Goal: Task Accomplishment & Management: Complete application form

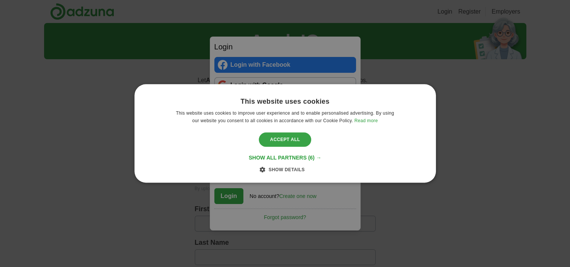
click at [286, 139] on div "Accept all" at bounding box center [285, 139] width 53 height 14
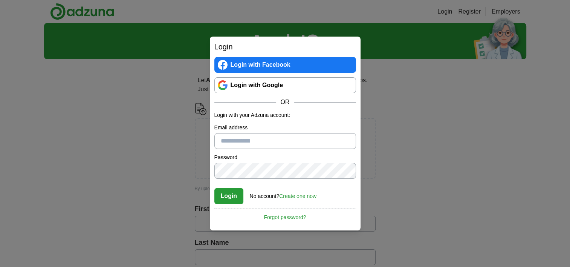
click at [286, 88] on link "Login with Google" at bounding box center [285, 85] width 142 height 16
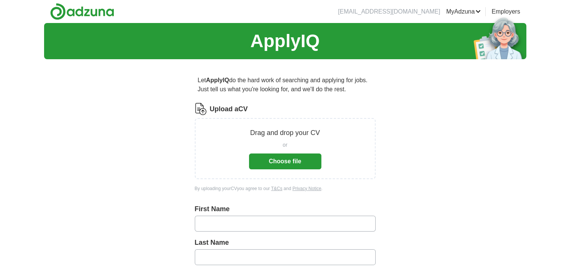
click at [315, 159] on button "Choose file" at bounding box center [285, 161] width 72 height 16
click at [287, 155] on button "Choose file" at bounding box center [285, 161] width 72 height 16
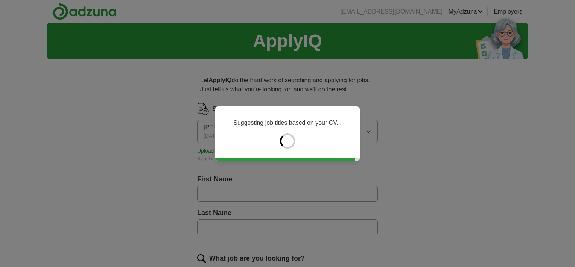
type input "*****"
type input "****"
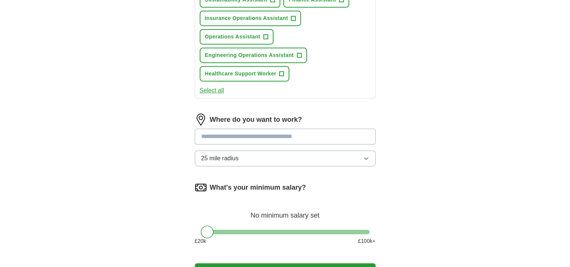
scroll to position [371, 0]
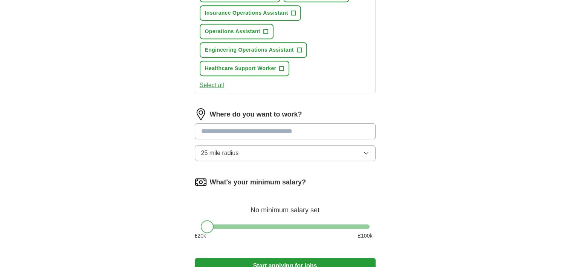
drag, startPoint x: 208, startPoint y: 222, endPoint x: 197, endPoint y: 221, distance: 10.6
click at [197, 224] on div at bounding box center [285, 226] width 181 height 5
click at [242, 133] on input at bounding box center [285, 131] width 181 height 16
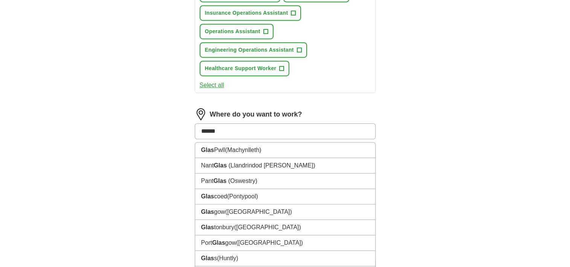
type input "*******"
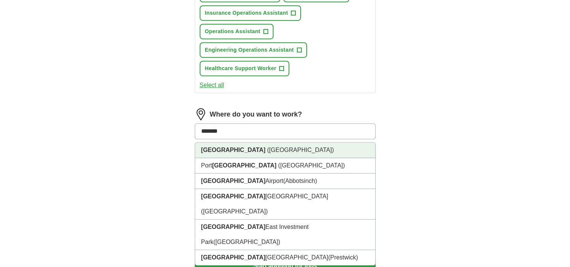
click at [238, 150] on li "Glasgow (Scotland)" at bounding box center [285, 149] width 180 height 15
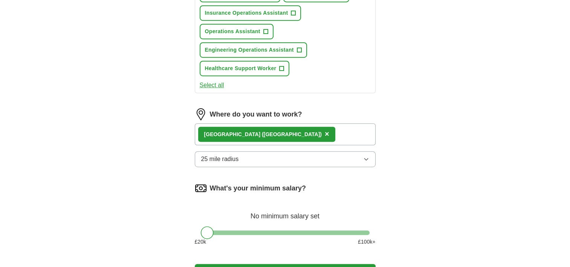
click at [283, 131] on div "Glasgow (Scotland) ×" at bounding box center [285, 134] width 181 height 22
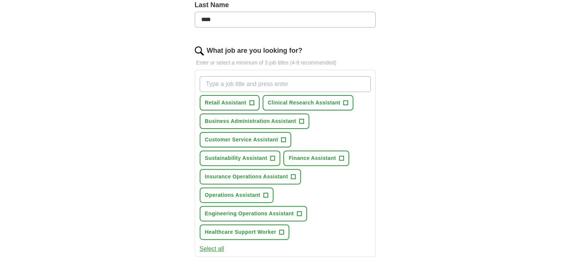
scroll to position [206, 0]
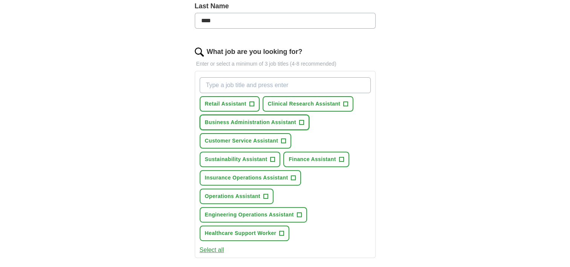
click at [301, 121] on span "+" at bounding box center [301, 122] width 5 height 6
click at [267, 190] on button "Operations Assistant +" at bounding box center [237, 195] width 74 height 15
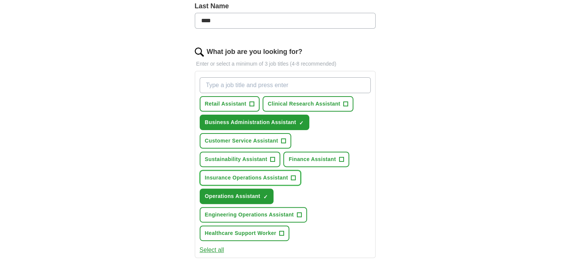
click at [292, 176] on span "+" at bounding box center [293, 178] width 5 height 6
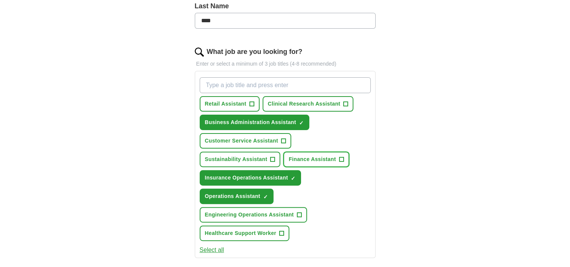
click at [342, 156] on span "+" at bounding box center [341, 159] width 5 height 6
click at [284, 138] on span "+" at bounding box center [283, 141] width 5 height 6
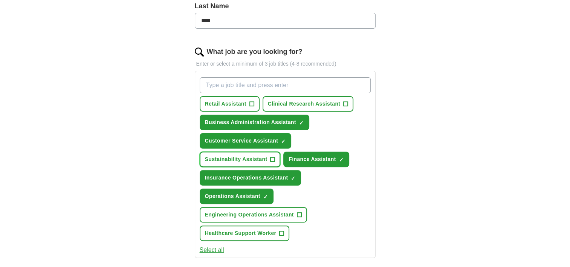
click at [274, 156] on span "+" at bounding box center [272, 159] width 5 height 6
click at [345, 102] on span "+" at bounding box center [345, 104] width 5 height 6
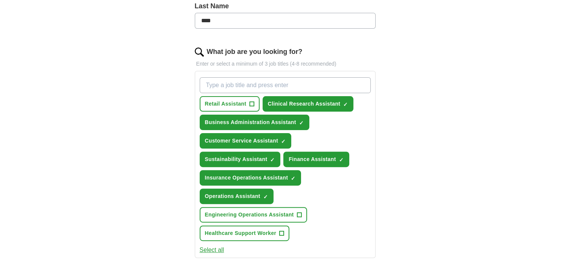
click at [331, 83] on input "What job are you looking for?" at bounding box center [285, 85] width 171 height 16
type input "A"
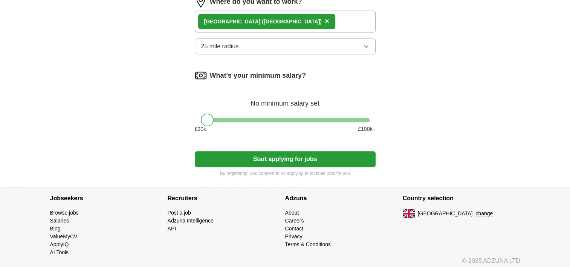
scroll to position [484, 0]
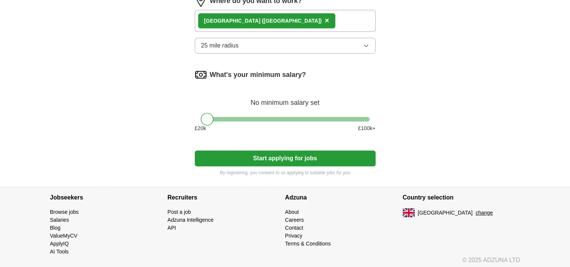
click at [318, 153] on button "Start applying for jobs" at bounding box center [285, 158] width 181 height 16
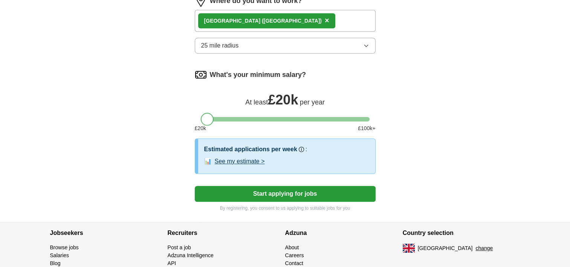
drag, startPoint x: 208, startPoint y: 111, endPoint x: 201, endPoint y: 117, distance: 8.9
click at [201, 117] on div at bounding box center [207, 119] width 13 height 13
click at [254, 161] on button "See my estimate >" at bounding box center [240, 161] width 50 height 9
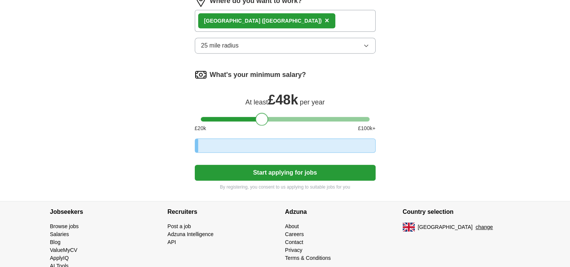
drag, startPoint x: 210, startPoint y: 116, endPoint x: 273, endPoint y: 122, distance: 63.9
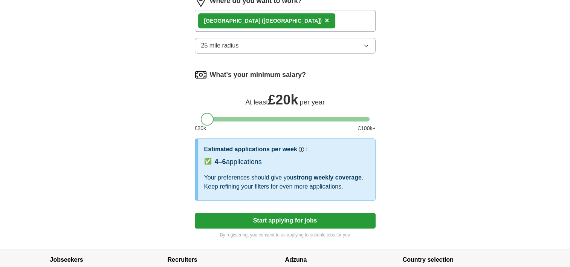
drag, startPoint x: 274, startPoint y: 117, endPoint x: 206, endPoint y: 116, distance: 67.8
click at [206, 116] on div at bounding box center [207, 119] width 13 height 13
click at [304, 214] on button "Start applying for jobs" at bounding box center [285, 220] width 181 height 16
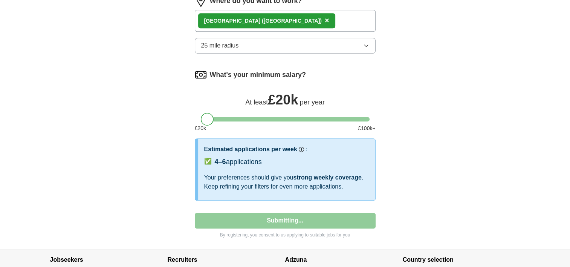
select select "**"
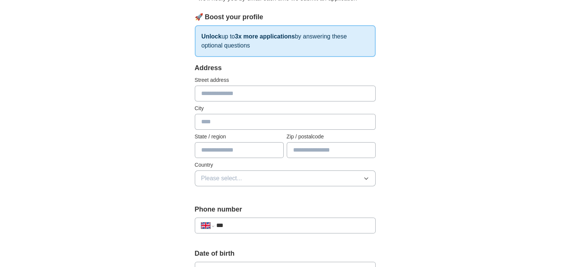
scroll to position [124, 0]
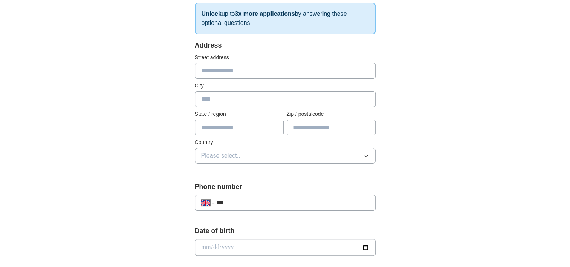
click at [309, 69] on input "text" at bounding box center [285, 71] width 181 height 16
type input "**********"
drag, startPoint x: 233, startPoint y: 70, endPoint x: 426, endPoint y: 75, distance: 192.9
click at [426, 75] on div "**********" at bounding box center [285, 237] width 482 height 676
click at [235, 95] on input "text" at bounding box center [285, 99] width 181 height 16
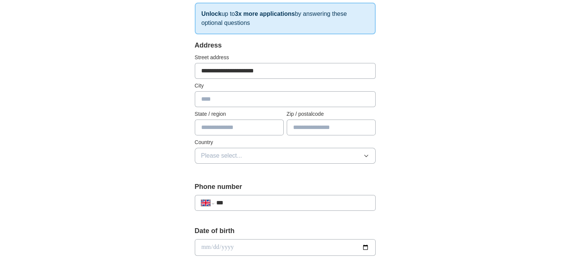
click at [445, 113] on div "**********" at bounding box center [285, 237] width 482 height 676
click at [313, 123] on input "text" at bounding box center [331, 127] width 89 height 16
type input "*******"
click at [249, 130] on input "text" at bounding box center [239, 127] width 89 height 16
type input "********"
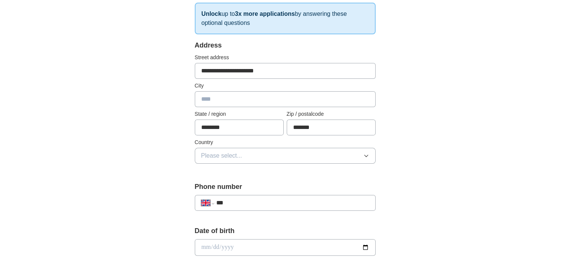
click at [248, 156] on button "Please select..." at bounding box center [285, 156] width 181 height 16
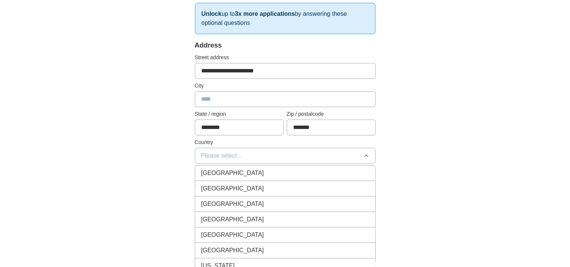
click at [238, 170] on span "[GEOGRAPHIC_DATA]" at bounding box center [232, 172] width 63 height 9
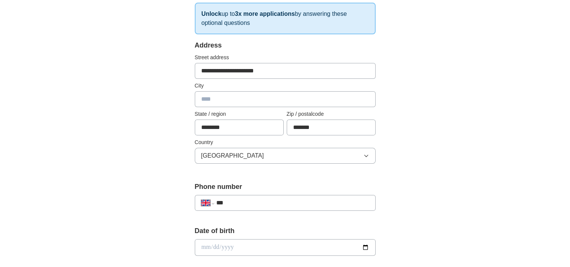
click at [232, 95] on input "text" at bounding box center [285, 99] width 181 height 16
type input "*******"
click at [279, 196] on div "**********" at bounding box center [285, 203] width 181 height 16
click at [261, 199] on input "***" at bounding box center [292, 202] width 153 height 9
type input "**********"
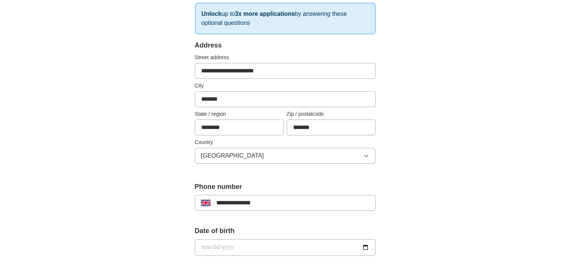
click at [229, 246] on input "date" at bounding box center [285, 247] width 181 height 17
click at [200, 246] on input "date" at bounding box center [285, 247] width 181 height 17
click at [204, 246] on input "date" at bounding box center [285, 247] width 181 height 17
type input "**********"
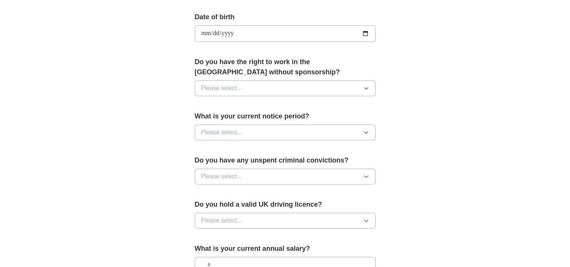
scroll to position [339, 0]
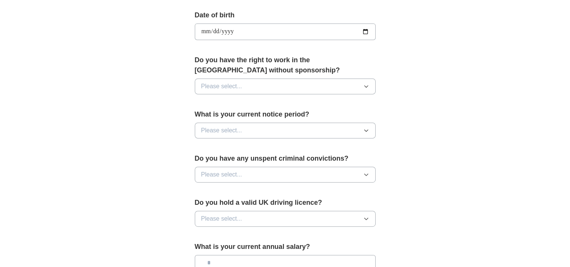
click at [289, 79] on button "Please select..." at bounding box center [285, 86] width 181 height 16
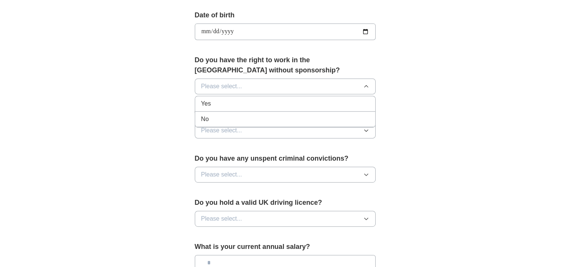
click at [269, 101] on div "Yes" at bounding box center [285, 103] width 168 height 9
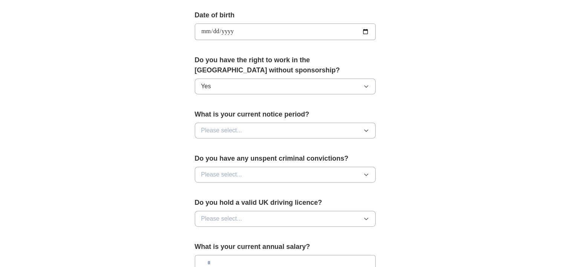
click at [248, 130] on button "Please select..." at bounding box center [285, 130] width 181 height 16
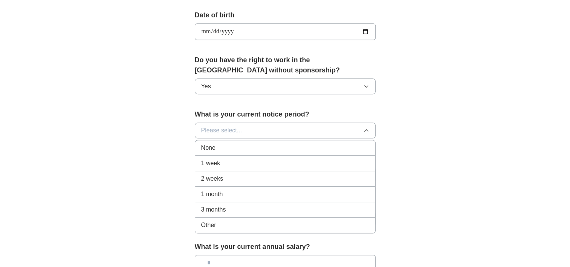
click at [229, 174] on div "2 weeks" at bounding box center [285, 178] width 168 height 9
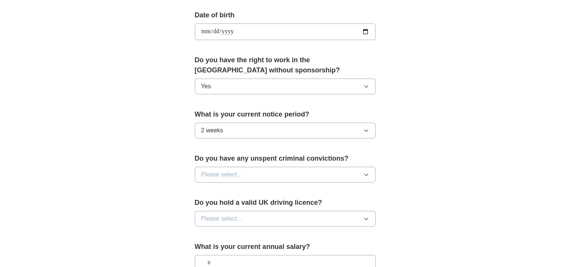
click at [277, 174] on button "Please select..." at bounding box center [285, 174] width 181 height 16
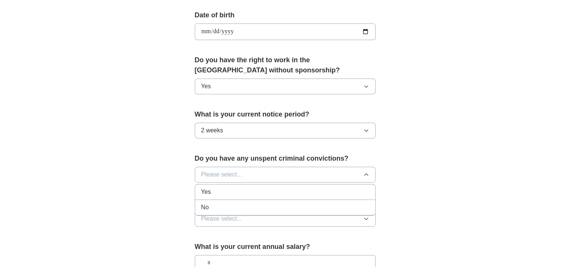
click at [247, 211] on li "No" at bounding box center [285, 207] width 180 height 15
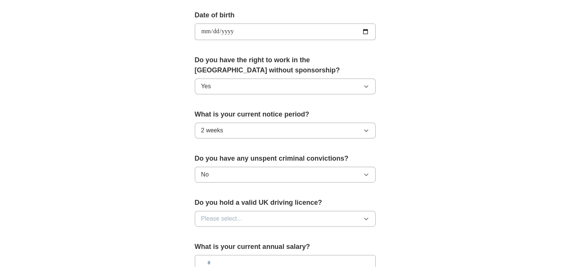
click at [235, 216] on span "Please select..." at bounding box center [221, 218] width 41 height 9
click at [243, 231] on div "Yes" at bounding box center [285, 235] width 168 height 9
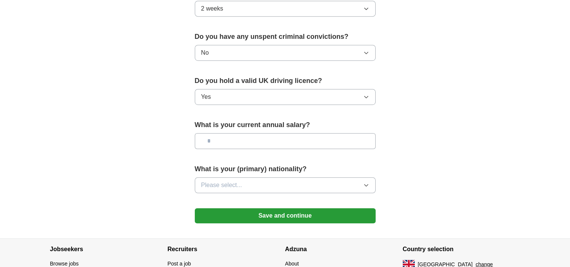
scroll to position [475, 0]
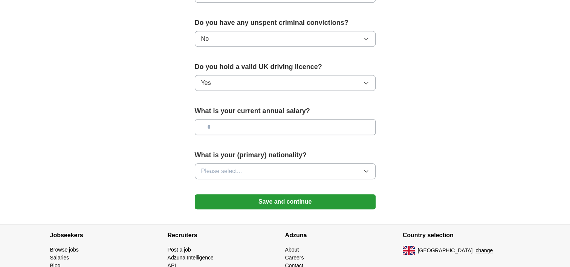
click at [280, 124] on input "text" at bounding box center [285, 127] width 181 height 16
type input "*******"
click at [255, 171] on button "Please select..." at bounding box center [285, 171] width 181 height 16
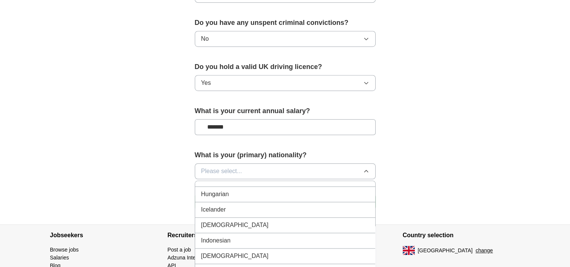
scroll to position [1219, 0]
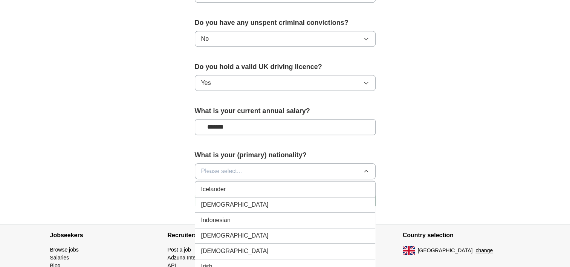
click at [323, 200] on li "Indian" at bounding box center [285, 204] width 180 height 15
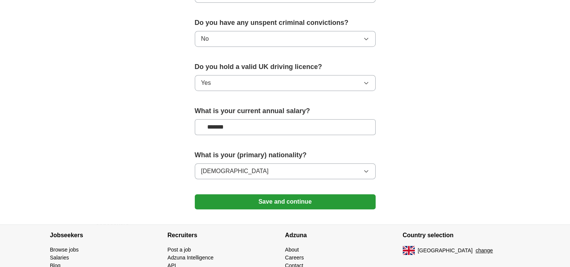
click at [309, 200] on button "Save and continue" at bounding box center [285, 201] width 181 height 15
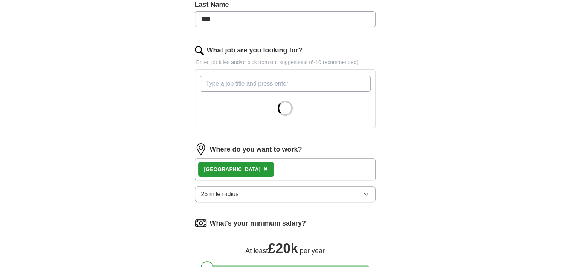
scroll to position [211, 0]
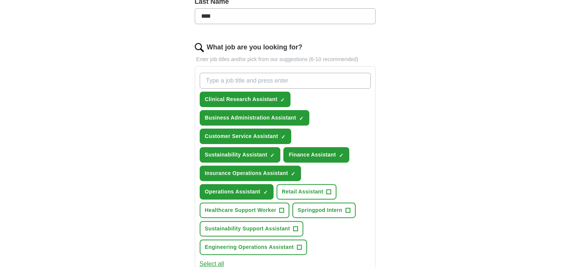
click at [284, 81] on input "What job are you looking for?" at bounding box center [285, 81] width 171 height 16
click at [298, 223] on button "Sustainability Support Assistant +" at bounding box center [252, 228] width 104 height 15
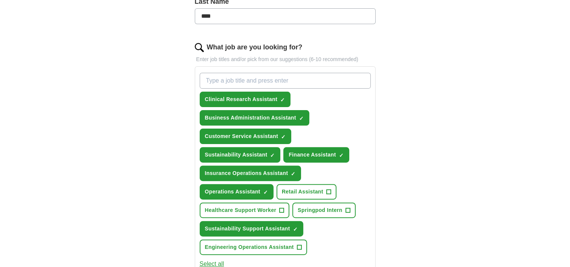
click at [255, 83] on input "What job are you looking for?" at bounding box center [285, 81] width 171 height 16
type input "Admin assistant"
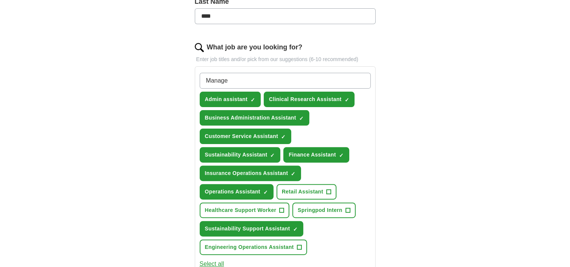
type input "Manager"
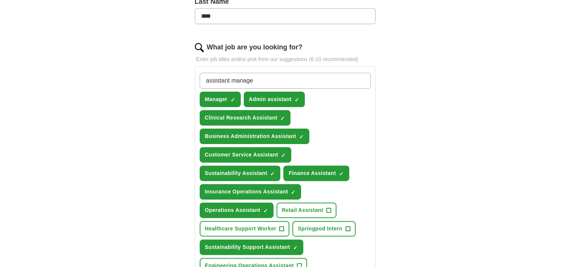
type input "assistant manager"
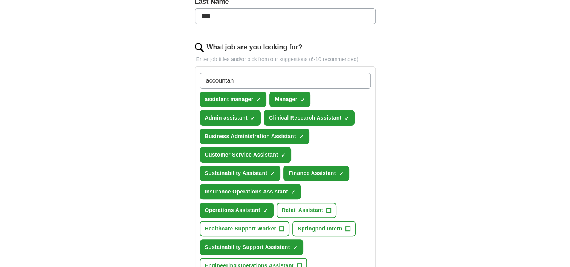
type input "accountant"
type input "analyst"
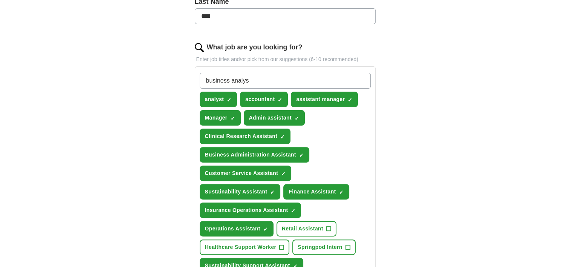
type input "business analyst"
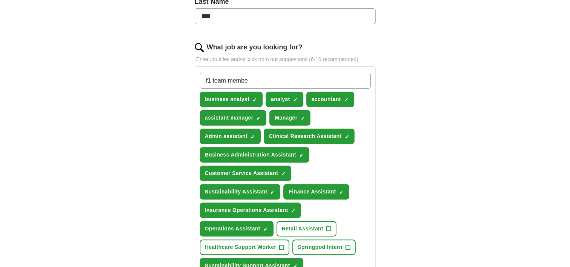
type input "f1 team member"
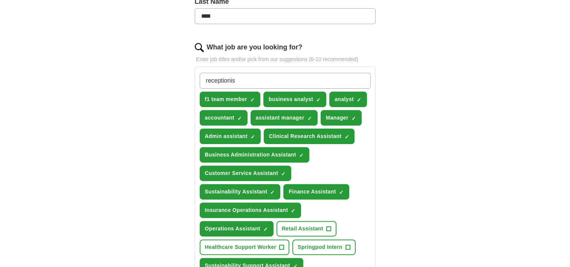
type input "receptionist"
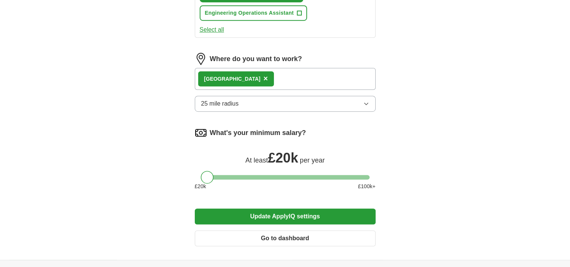
scroll to position [534, 0]
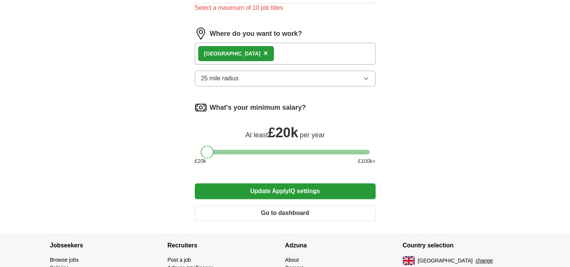
click at [290, 189] on button "Update ApplyIQ settings" at bounding box center [285, 191] width 181 height 16
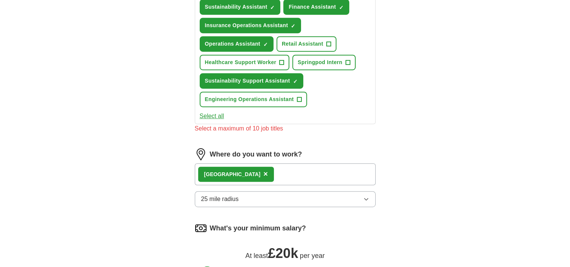
scroll to position [275, 0]
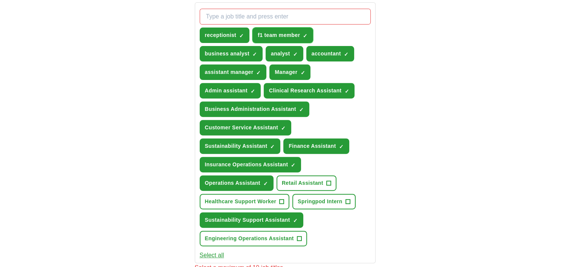
click at [0, 0] on span "×" at bounding box center [0, 0] width 0 height 0
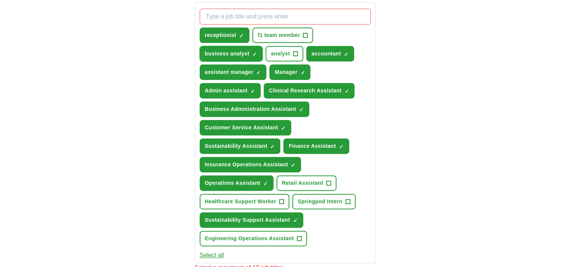
click at [256, 52] on span "✓ ×" at bounding box center [254, 54] width 5 height 5
click at [0, 0] on span "×" at bounding box center [0, 0] width 0 height 0
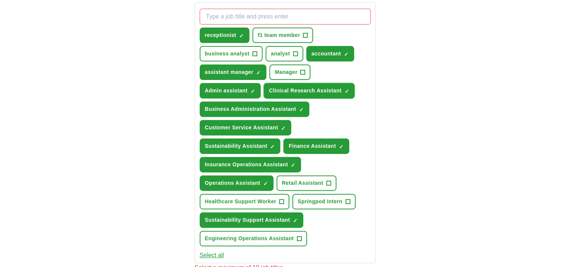
click at [0, 0] on span "×" at bounding box center [0, 0] width 0 height 0
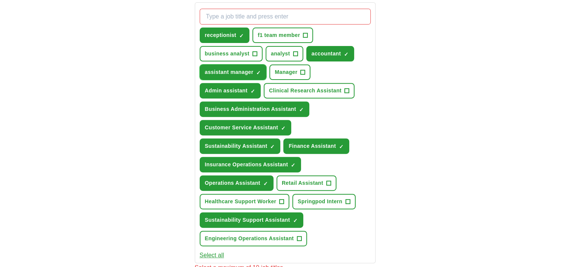
click at [0, 0] on span "×" at bounding box center [0, 0] width 0 height 0
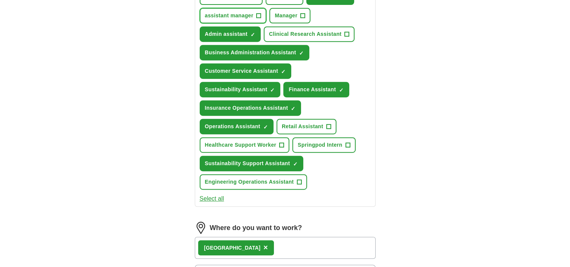
scroll to position [315, 0]
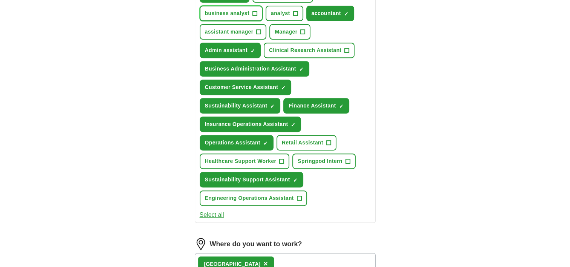
click at [256, 12] on span "+" at bounding box center [254, 14] width 5 height 6
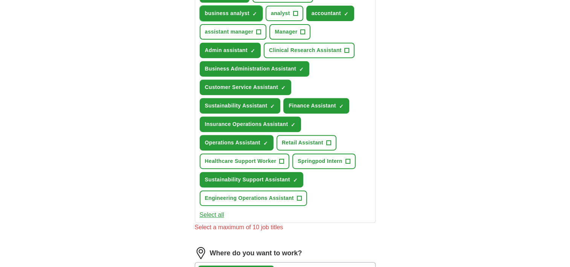
click at [0, 0] on span "×" at bounding box center [0, 0] width 0 height 0
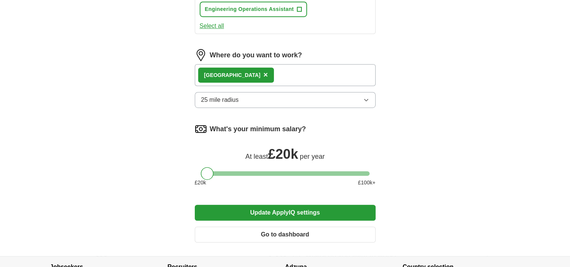
scroll to position [517, 0]
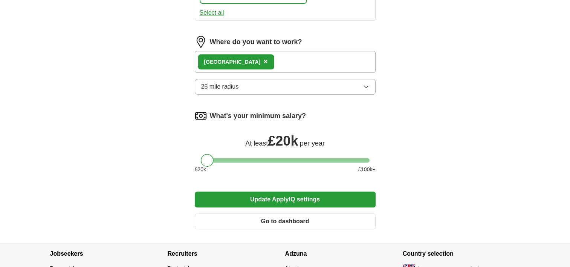
click at [301, 89] on button "25 mile radius" at bounding box center [285, 87] width 181 height 16
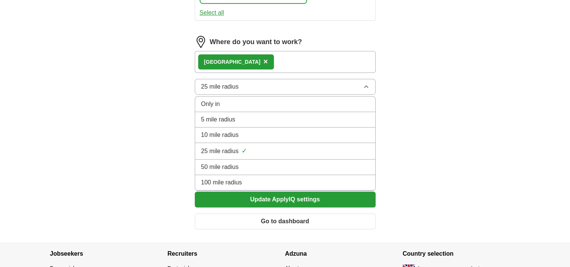
click at [276, 159] on li "50 mile radius" at bounding box center [285, 166] width 180 height 15
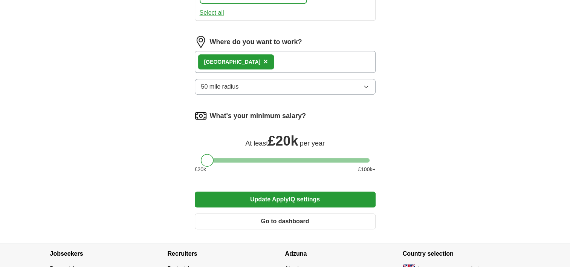
click at [317, 194] on button "Update ApplyIQ settings" at bounding box center [285, 199] width 181 height 16
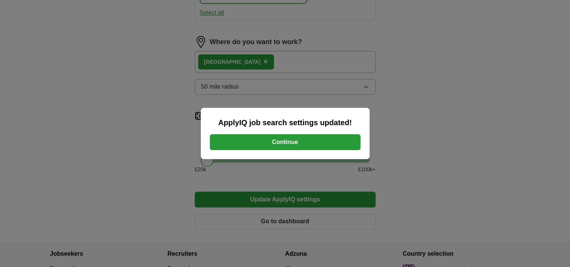
click at [303, 141] on button "Continue" at bounding box center [285, 142] width 151 height 16
